Goal: Information Seeking & Learning: Find specific fact

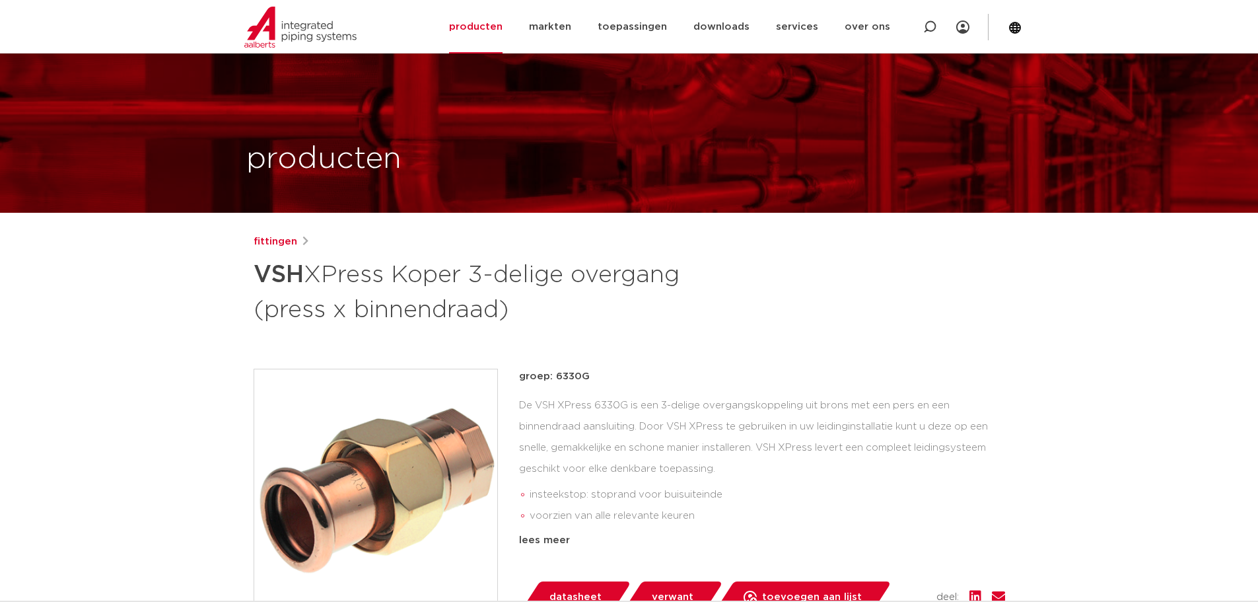
scroll to position [991, 0]
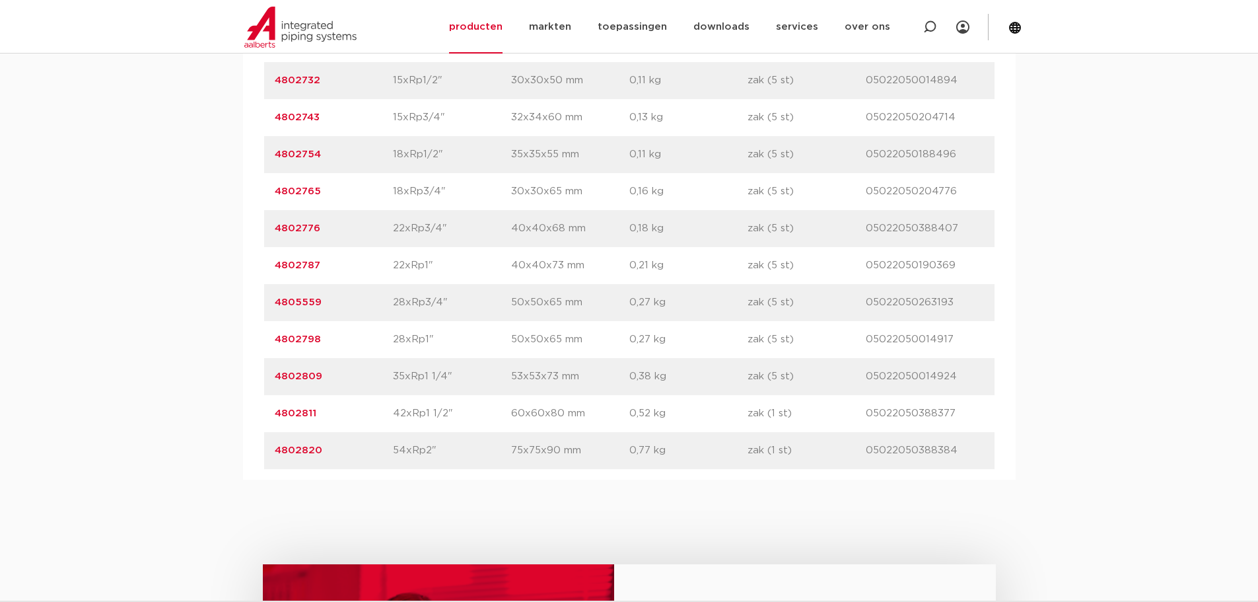
drag, startPoint x: 0, startPoint y: 0, endPoint x: 74, endPoint y: 324, distance: 332.0
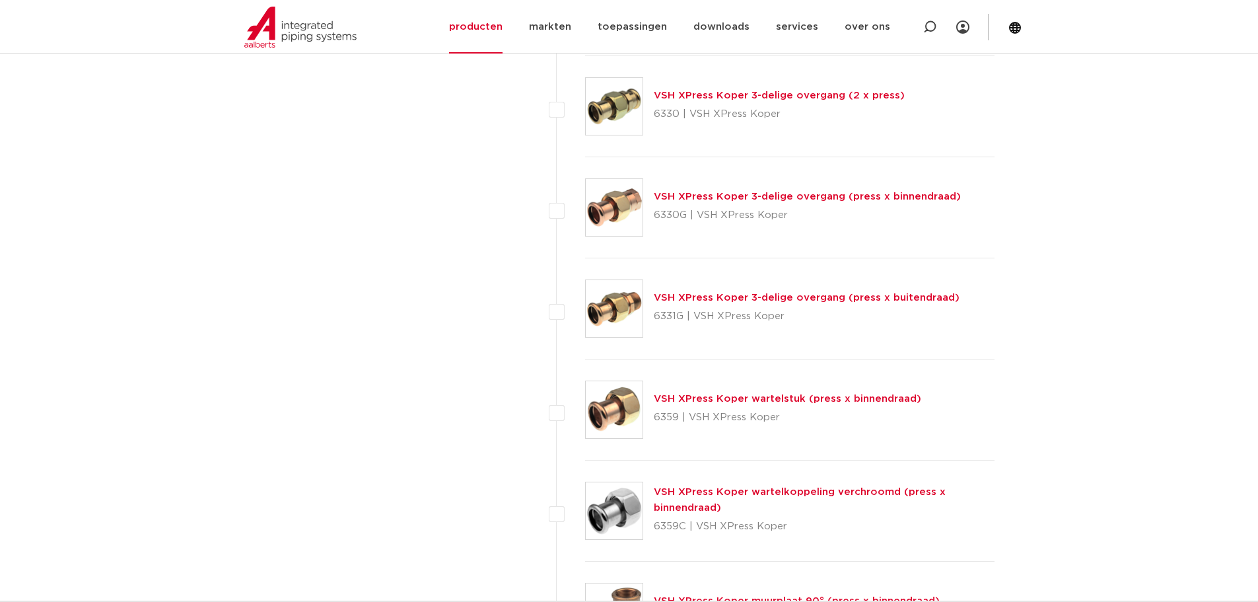
scroll to position [1652, 0]
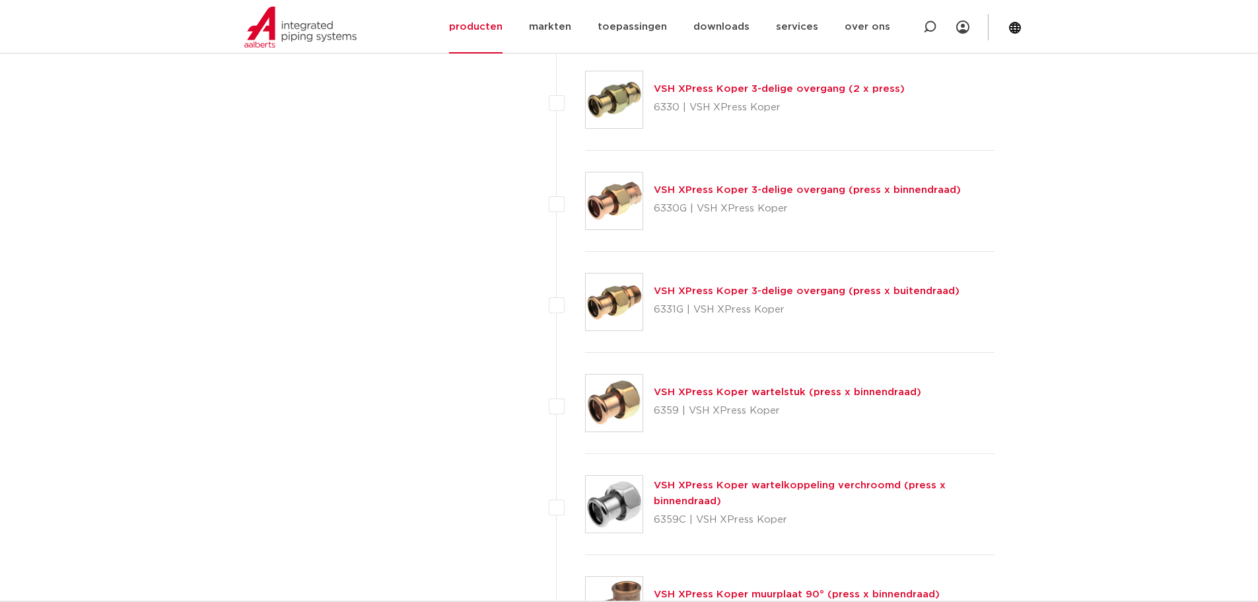
click at [760, 388] on link "VSH XPress Koper wartelstuk (press x binnendraad)" at bounding box center [788, 392] width 268 height 10
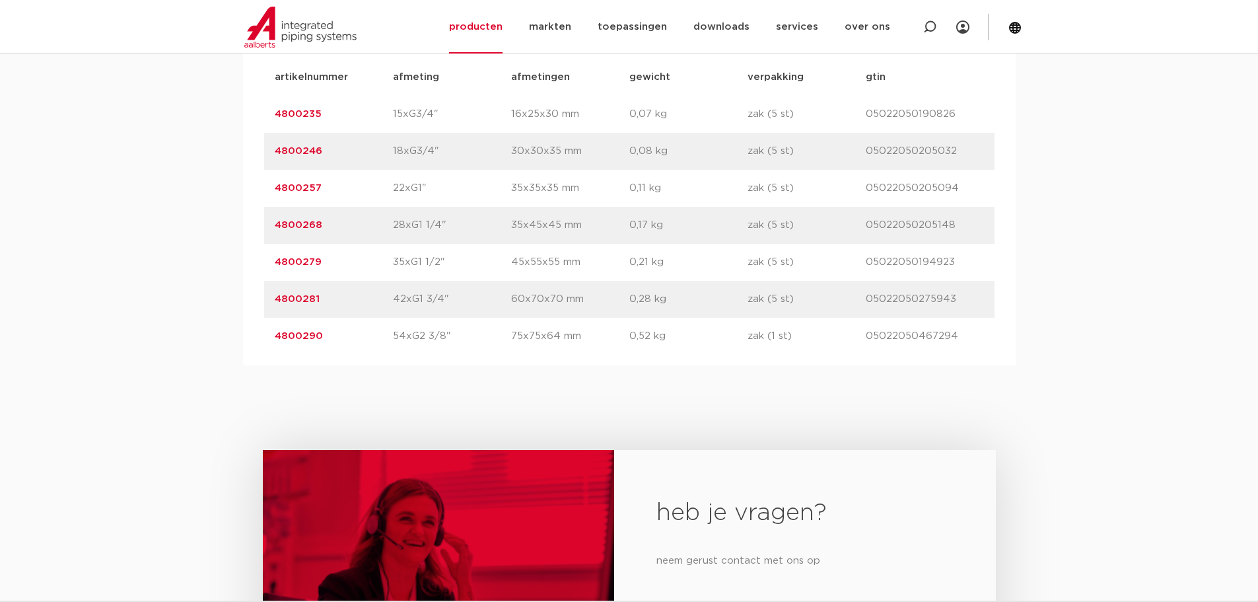
scroll to position [859, 0]
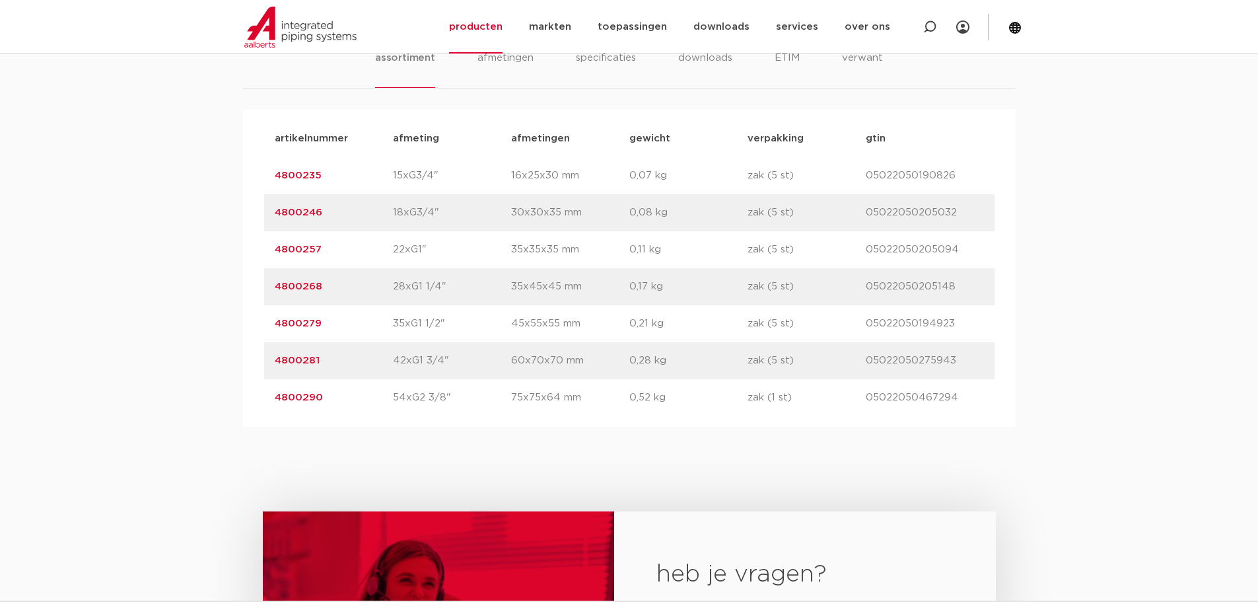
click at [114, 399] on div "assortiment [GEOGRAPHIC_DATA] specificaties downloads ETIM verwant assortiment …" at bounding box center [629, 217] width 1258 height 419
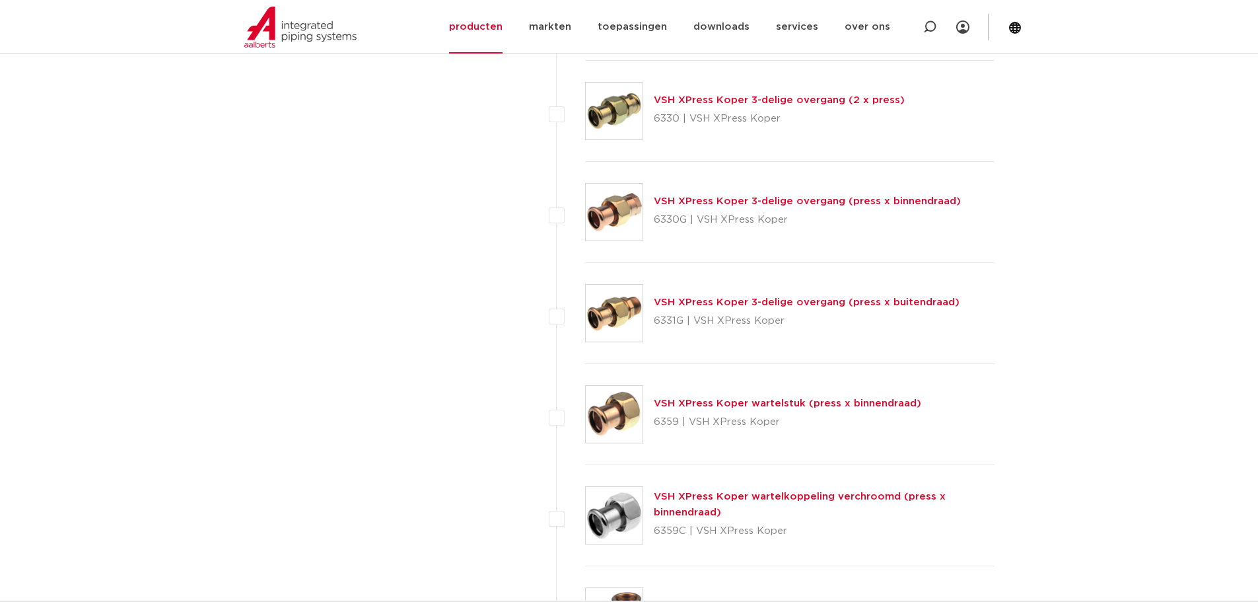
scroll to position [1652, 0]
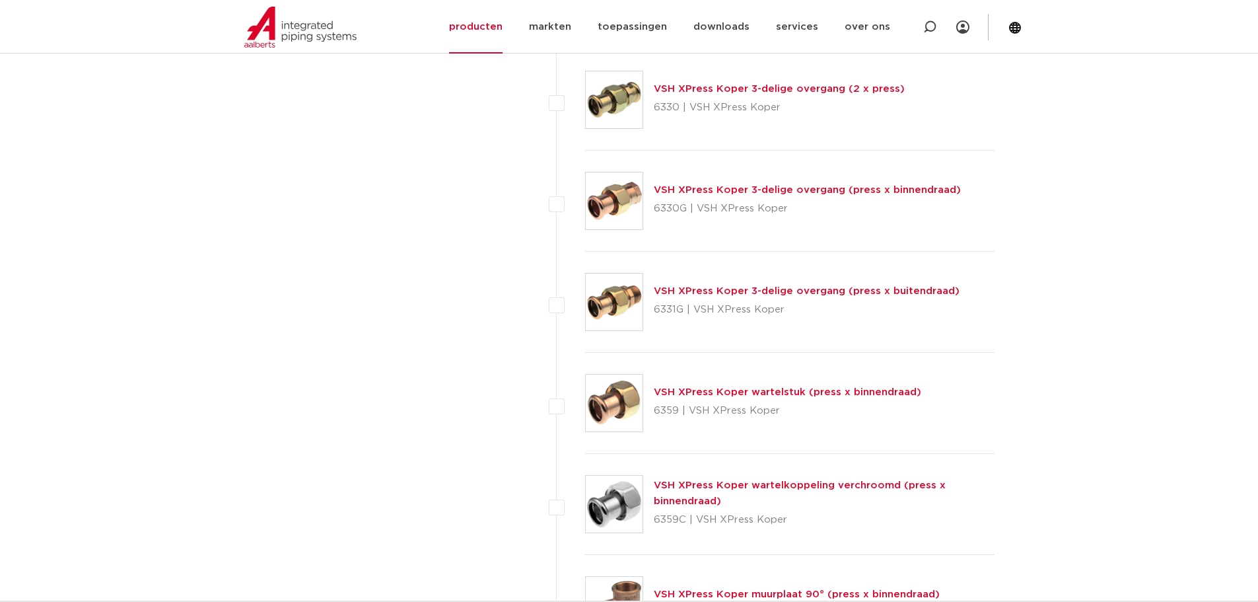
click at [739, 190] on link "VSH XPress Koper 3-delige overgang (press x binnendraad)" at bounding box center [807, 190] width 307 height 10
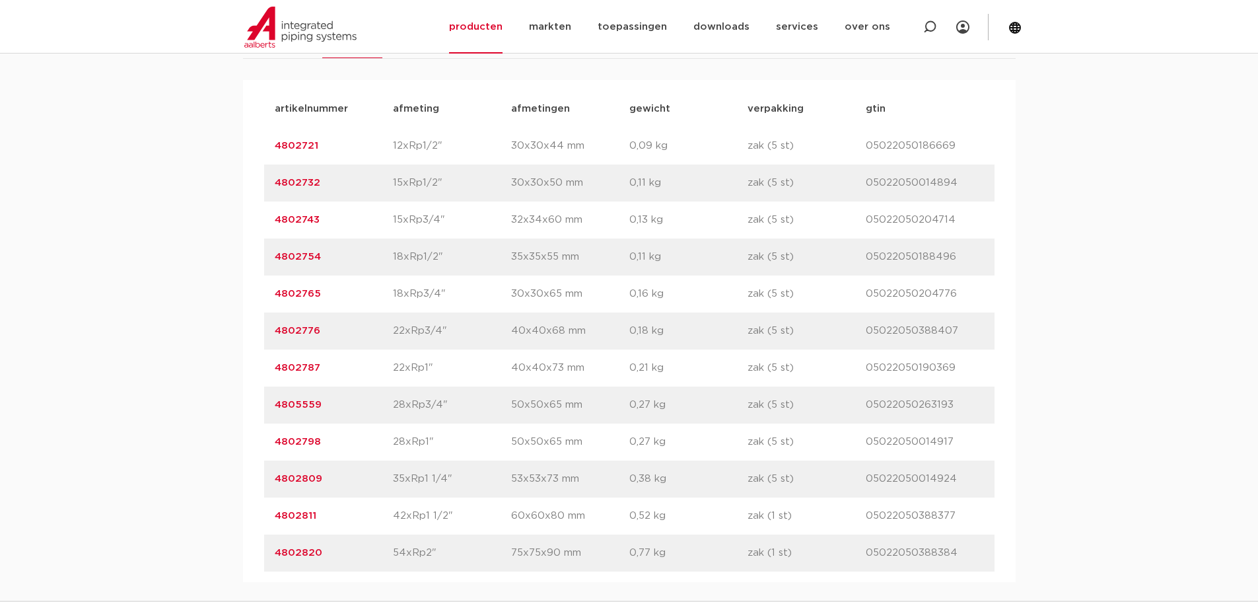
scroll to position [925, 0]
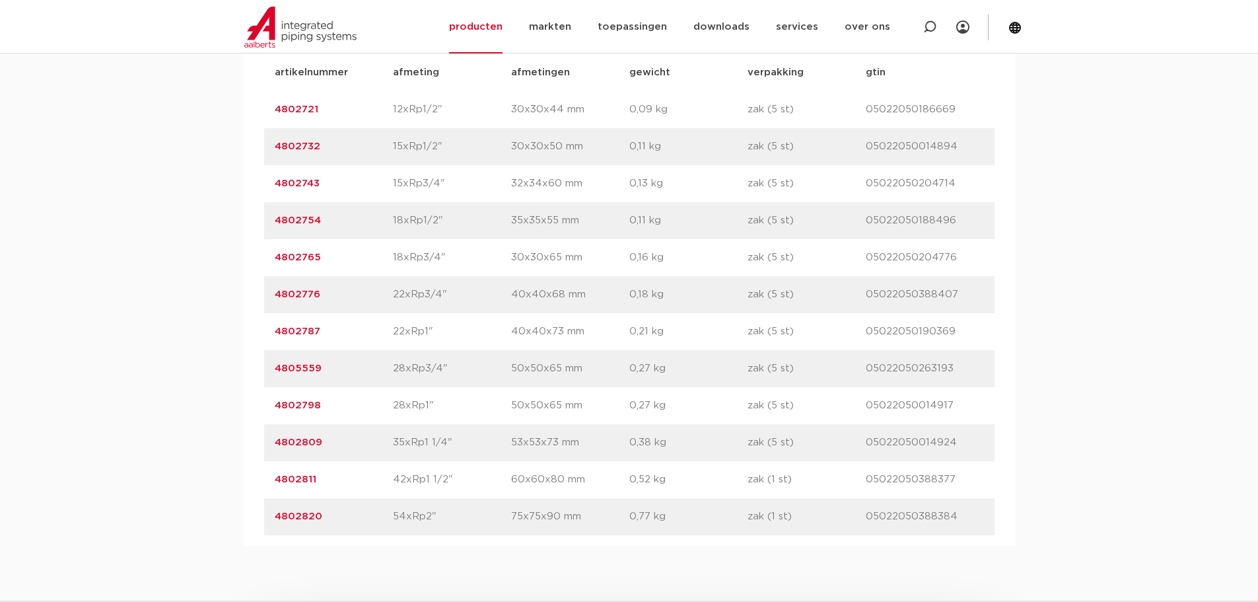
drag, startPoint x: 291, startPoint y: 488, endPoint x: 213, endPoint y: 494, distance: 78.2
click at [213, 494] on div "assortiment [GEOGRAPHIC_DATA] specificaties downloads ETIM sustainability verwa…" at bounding box center [629, 244] width 1258 height 604
click at [360, 489] on div "artikelnummer 4802811 afmeting 42xRp1 1/2" [GEOGRAPHIC_DATA] 60x60x80 mm gewich…" at bounding box center [629, 479] width 731 height 37
click at [307, 484] on link "4802811" at bounding box center [296, 479] width 42 height 10
drag, startPoint x: 336, startPoint y: 480, endPoint x: 225, endPoint y: 479, distance: 111.0
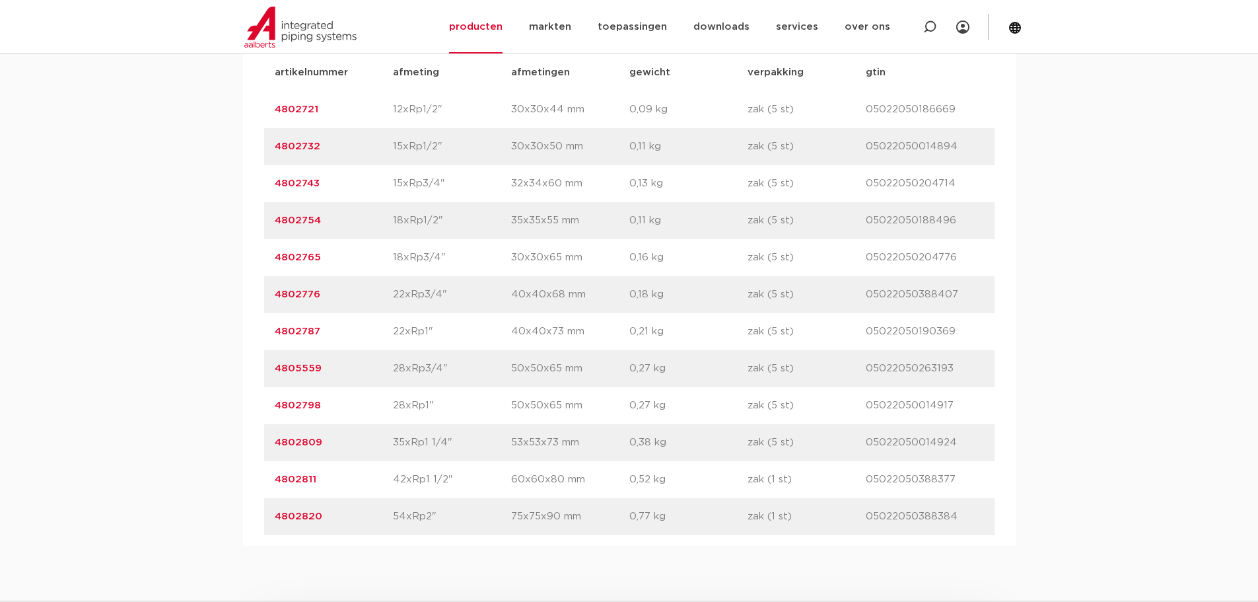
click at [225, 479] on div "assortiment afmetingen specificaties downloads ETIM sustainability verwant asso…" at bounding box center [629, 244] width 1258 height 604
copy link "4802811"
drag, startPoint x: 958, startPoint y: 478, endPoint x: 822, endPoint y: 486, distance: 135.6
click at [822, 486] on div "artikelnummer 4802811 afmeting 42xRp1 1/2" afmetingen 60x60x80 mm gewicht 0,52 …" at bounding box center [629, 479] width 731 height 37
copy div "gtin 05022050388377"
